Goal: Task Accomplishment & Management: Use online tool/utility

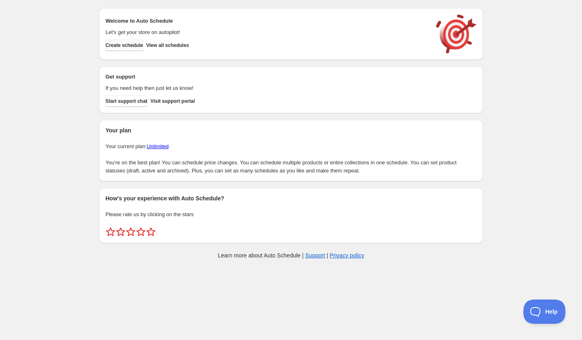
click at [142, 43] on span "Create schedule" at bounding box center [125, 45] width 38 height 6
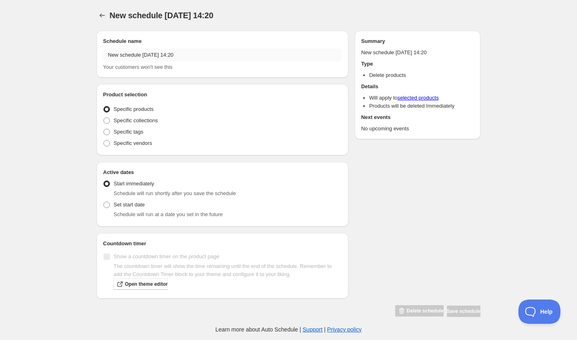
radio input "true"
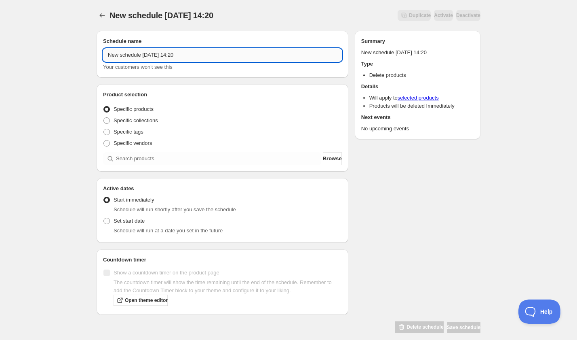
click at [184, 58] on input "New schedule [DATE] 14:20" at bounding box center [222, 55] width 239 height 13
paste input "[DATE] 6:30PM-8:30PM | Learn to Make Empanadas"
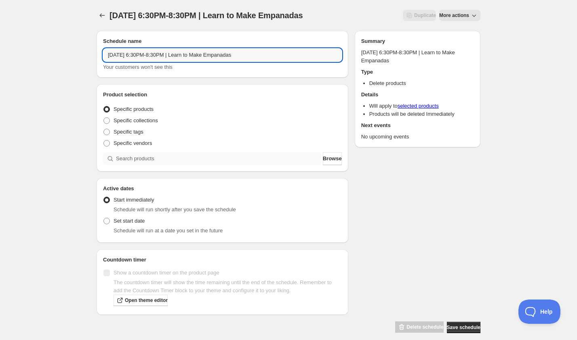
type input "[DATE] 6:30PM-8:30PM | Learn to Make Empanadas"
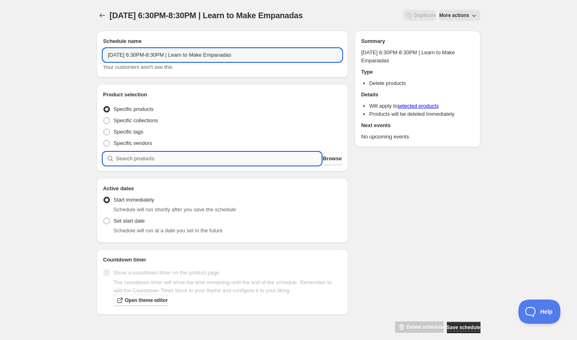
click at [160, 156] on input "search" at bounding box center [218, 158] width 205 height 13
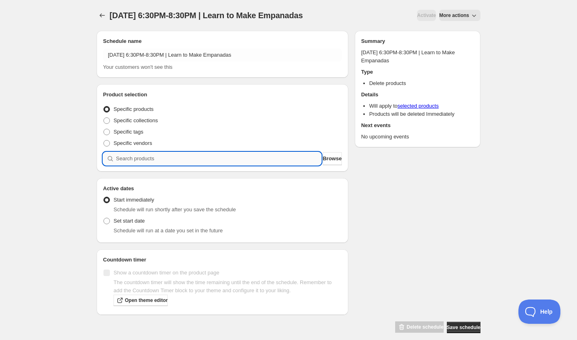
paste input "[DATE] 6:30PM-8:30PM | Learn to Make Empanadas"
type input "[DATE] 6:30PM-8:30PM | Learn to Make Empanadas"
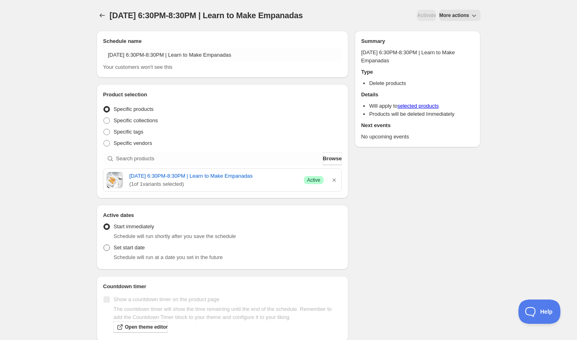
click at [110, 251] on span at bounding box center [106, 247] width 6 height 6
click at [104, 245] on input "Set start date" at bounding box center [103, 244] width 0 height 0
radio input "true"
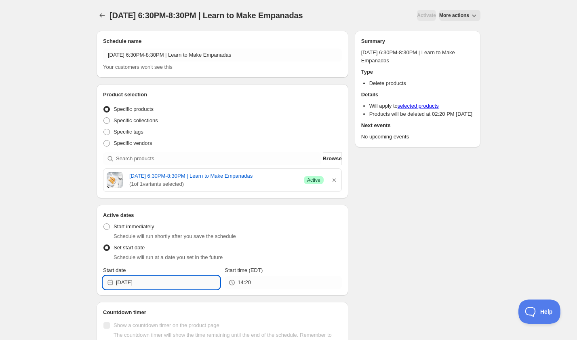
click at [163, 288] on input "[DATE]" at bounding box center [168, 282] width 104 height 13
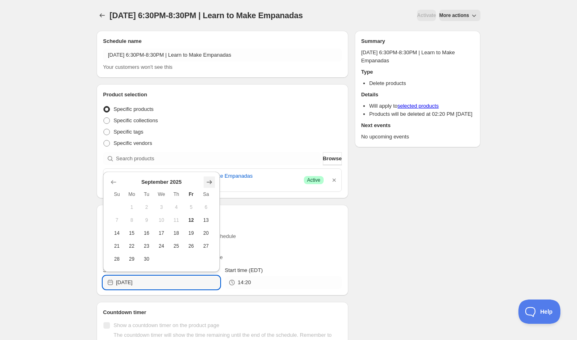
click at [211, 182] on icon "Show next month, October 2025" at bounding box center [209, 182] width 5 height 4
click at [211, 182] on icon "Show next month, November 2025" at bounding box center [209, 182] width 5 height 4
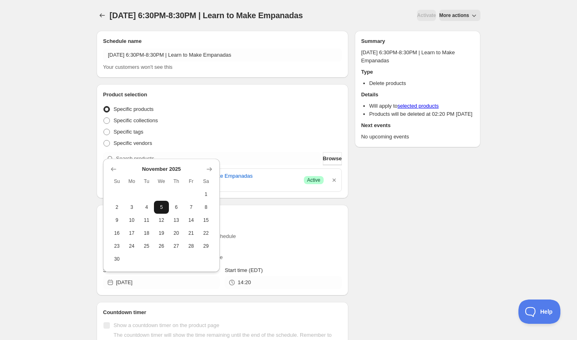
click at [161, 208] on span "5" at bounding box center [161, 207] width 8 height 6
type input "[DATE]"
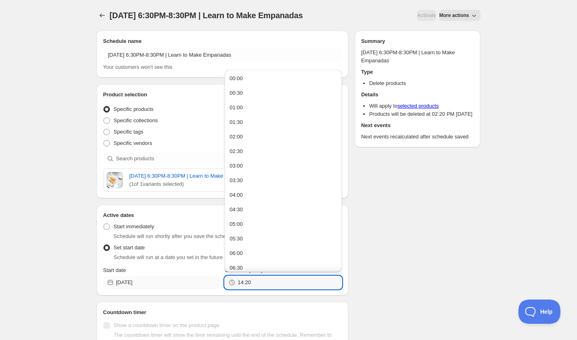
drag, startPoint x: 261, startPoint y: 286, endPoint x: 204, endPoint y: 286, distance: 57.0
click at [204, 286] on div "Start date [DATE] Start time (EDT) 14:20" at bounding box center [222, 277] width 239 height 23
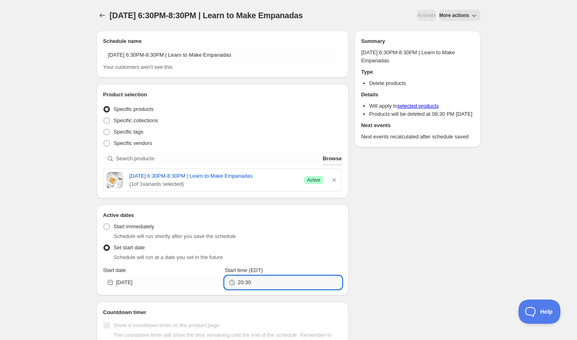
type input "20:30"
click at [384, 260] on div "Schedule name [DATE] 6:30PM-8:30PM | Learn to Make Empanadas Your customers won…" at bounding box center [285, 204] width 390 height 361
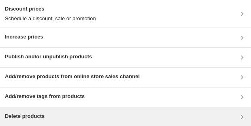
click at [84, 109] on div "Delete products" at bounding box center [125, 116] width 251 height 19
